Goal: Browse casually

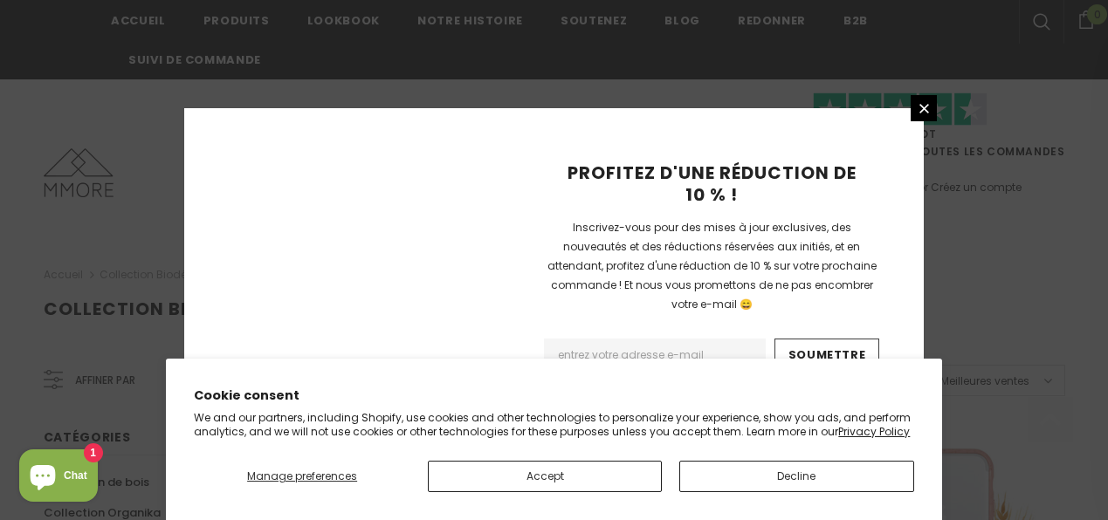
scroll to position [1442, 0]
